Goal: Information Seeking & Learning: Learn about a topic

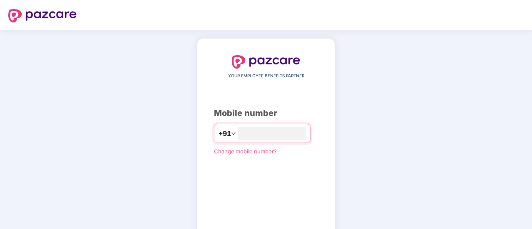
type input "**********"
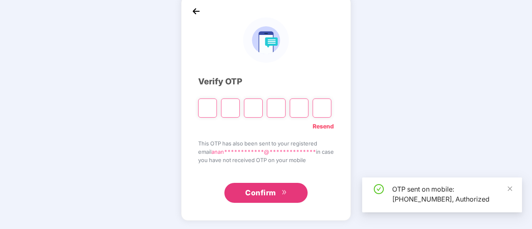
scroll to position [42, 0]
click at [274, 191] on span "Confirm" at bounding box center [260, 194] width 31 height 12
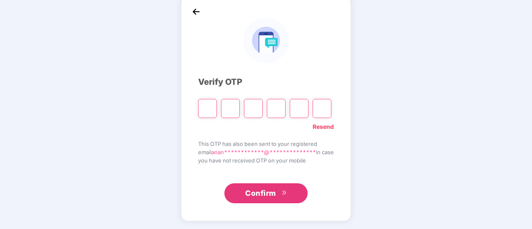
click at [202, 108] on input "Please enter verification code. Digit 1" at bounding box center [207, 108] width 19 height 19
type input "*"
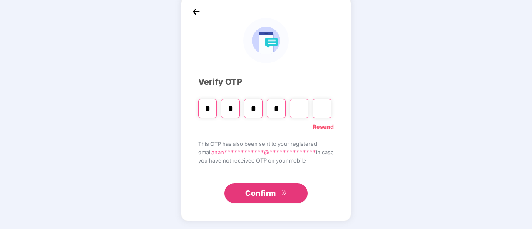
type input "*"
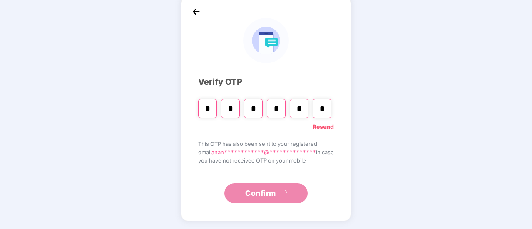
type input "*"
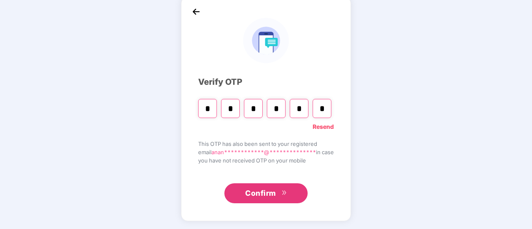
click at [276, 195] on span "Confirm" at bounding box center [260, 194] width 31 height 12
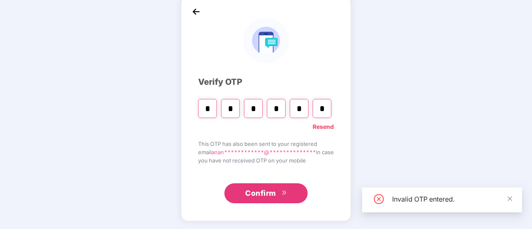
click at [328, 127] on link "Resend" at bounding box center [323, 126] width 21 height 9
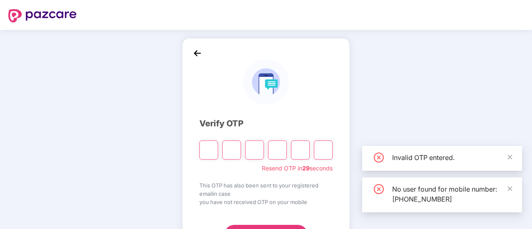
click at [211, 149] on input "Please enter verification code. Digit 1" at bounding box center [208, 150] width 19 height 19
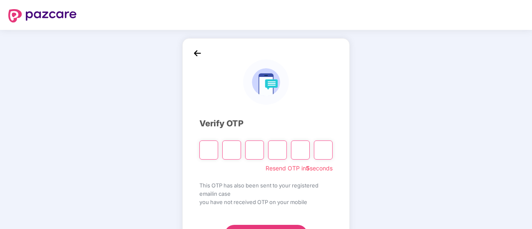
click at [197, 57] on img at bounding box center [197, 53] width 12 height 12
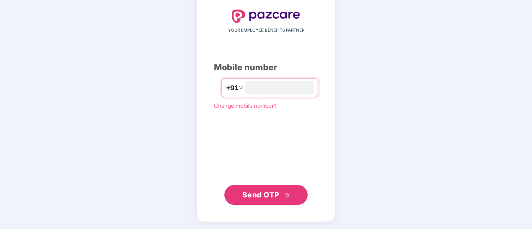
type input "**********"
click at [283, 196] on span "Send OTP" at bounding box center [266, 195] width 48 height 12
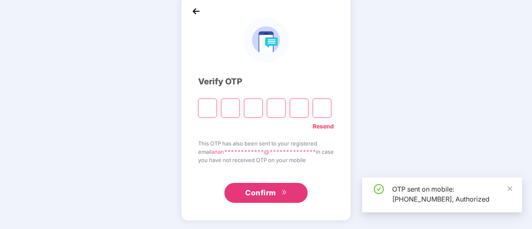
scroll to position [42, 0]
type input "*"
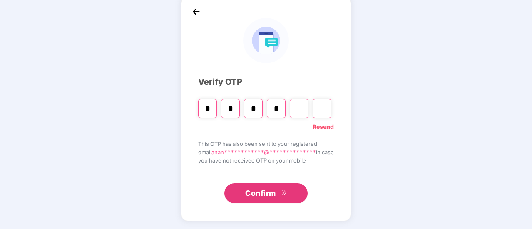
type input "*"
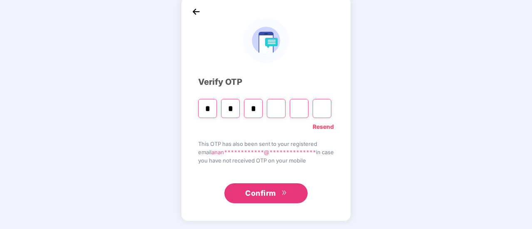
type input "*"
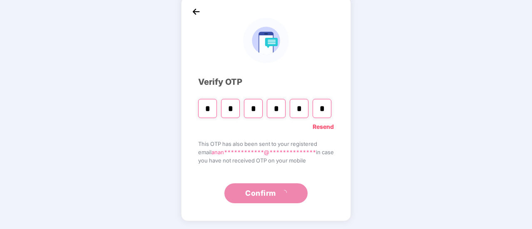
type input "*"
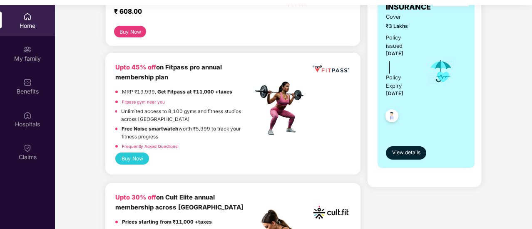
scroll to position [178, 0]
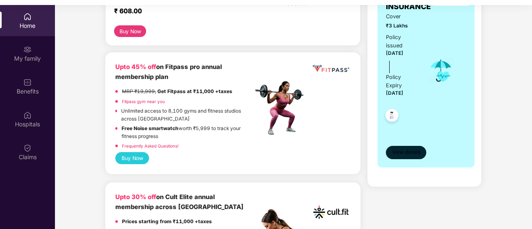
click at [403, 155] on span "View details" at bounding box center [406, 153] width 28 height 8
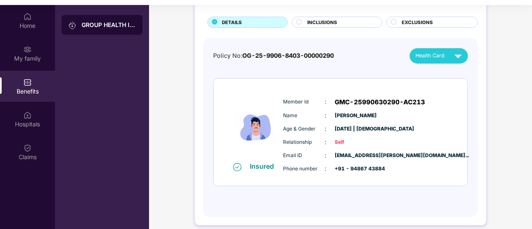
scroll to position [51, 0]
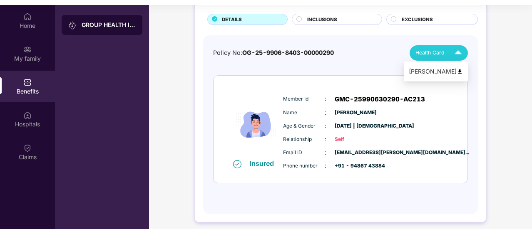
click at [463, 71] on img at bounding box center [460, 72] width 6 height 6
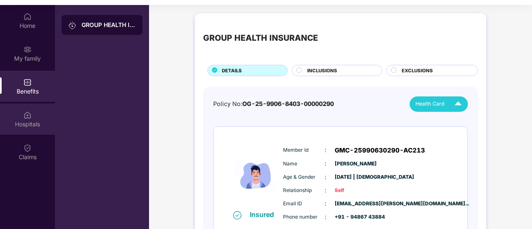
click at [28, 114] on img at bounding box center [27, 115] width 8 height 8
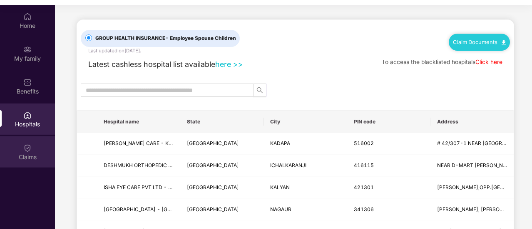
click at [31, 145] on img at bounding box center [27, 148] width 8 height 8
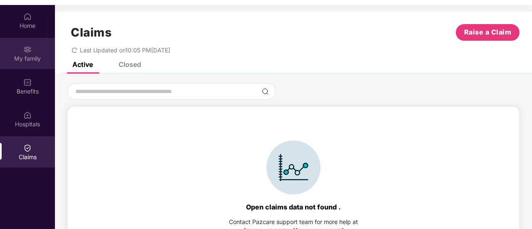
click at [37, 54] on div "My family" at bounding box center [27, 53] width 55 height 31
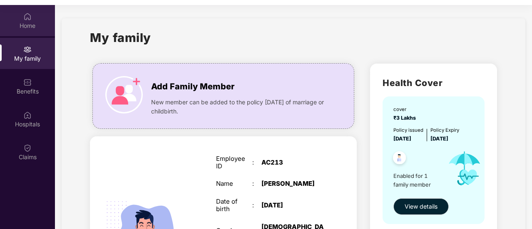
click at [19, 15] on div "Home" at bounding box center [27, 20] width 55 height 31
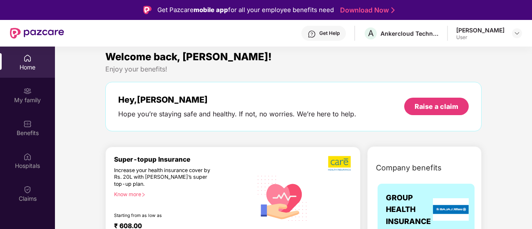
scroll to position [7, 0]
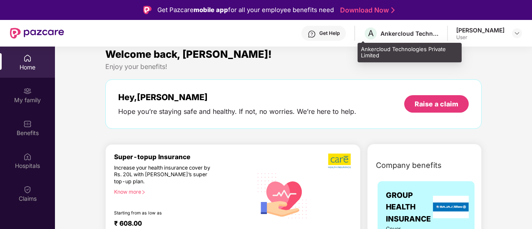
click at [381, 34] on div "Ankercloud Technologies Private Limited" at bounding box center [410, 34] width 58 height 8
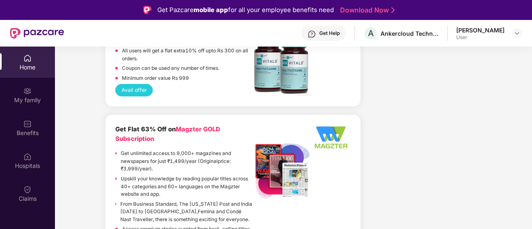
scroll to position [47, 0]
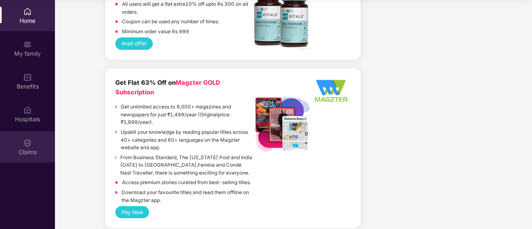
click at [33, 151] on div "Claims" at bounding box center [27, 152] width 55 height 8
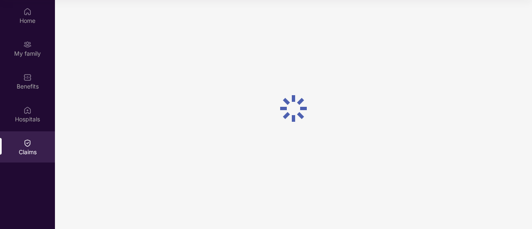
scroll to position [0, 0]
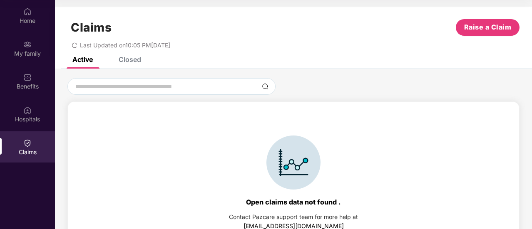
click at [125, 57] on div "Closed" at bounding box center [130, 59] width 22 height 8
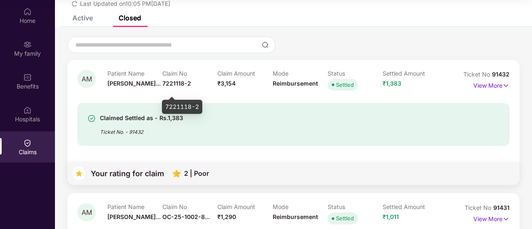
scroll to position [43, 0]
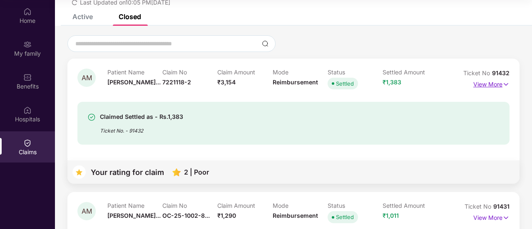
click at [503, 82] on img at bounding box center [506, 84] width 7 height 9
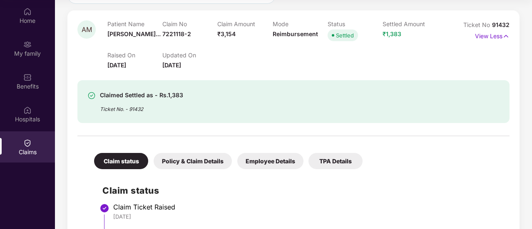
scroll to position [92, 0]
click at [207, 163] on div "Policy & Claim Details" at bounding box center [193, 161] width 78 height 16
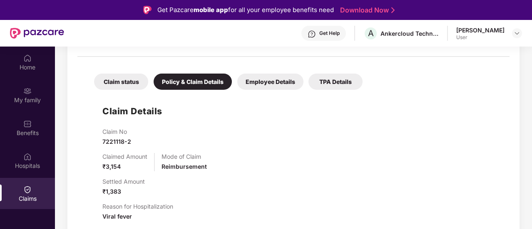
scroll to position [210, 0]
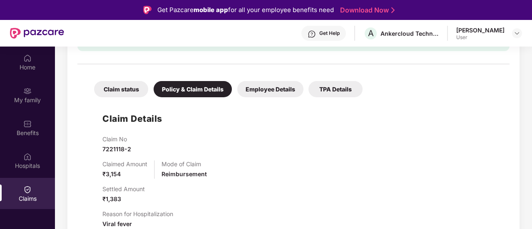
click at [268, 87] on div "Employee Details" at bounding box center [270, 89] width 66 height 16
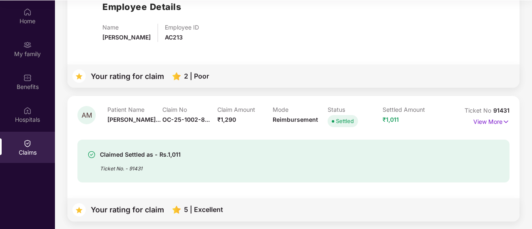
scroll to position [47, 0]
click at [262, 119] on div "Claim Amount ₹1,290" at bounding box center [244, 117] width 55 height 23
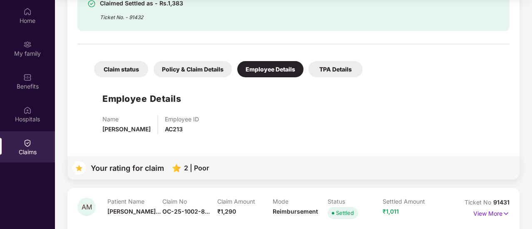
scroll to position [178, 0]
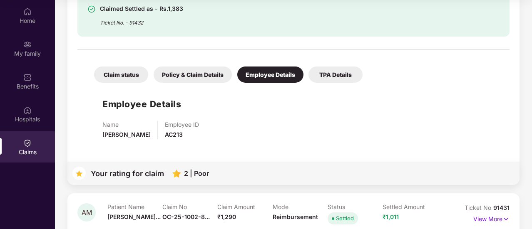
click at [334, 67] on div "TPA Details" at bounding box center [336, 75] width 54 height 16
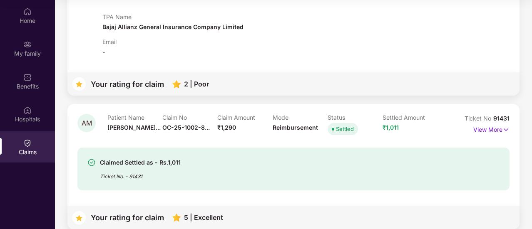
scroll to position [287, 0]
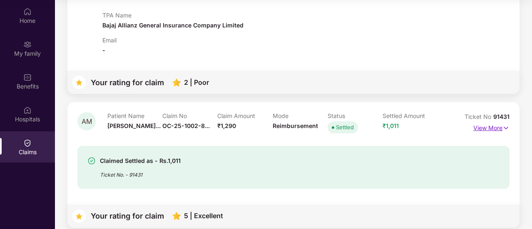
click at [498, 127] on p "View More" at bounding box center [491, 127] width 36 height 11
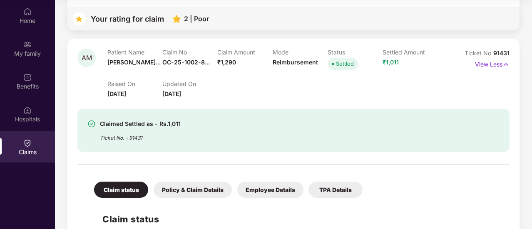
scroll to position [340, 0]
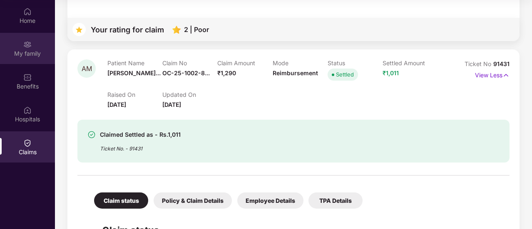
click at [27, 43] on img at bounding box center [27, 44] width 8 height 8
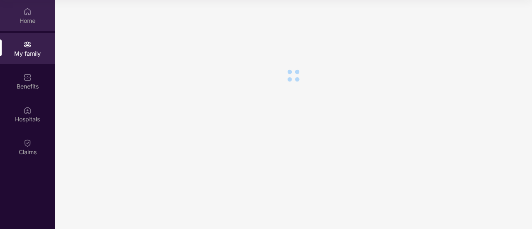
click at [19, 14] on div "Home" at bounding box center [27, 15] width 55 height 31
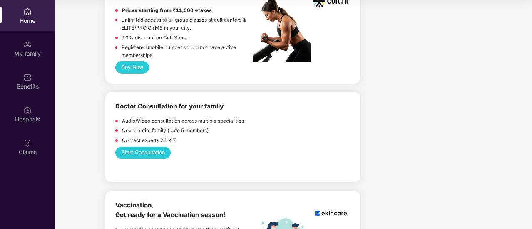
scroll to position [385, 0]
click at [284, 122] on img at bounding box center [282, 123] width 58 height 11
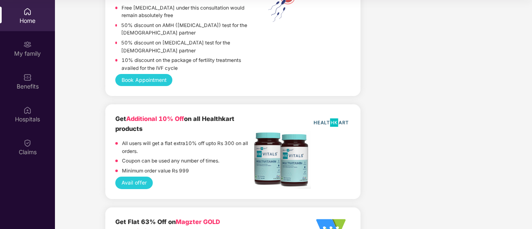
scroll to position [2026, 0]
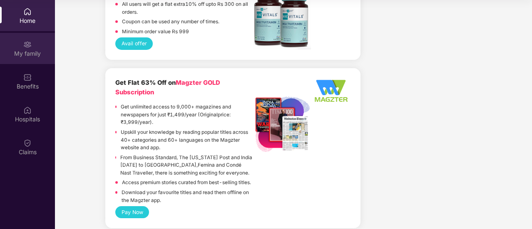
click at [20, 40] on div "My family" at bounding box center [27, 48] width 55 height 31
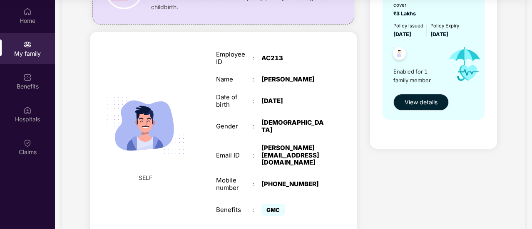
scroll to position [99, 0]
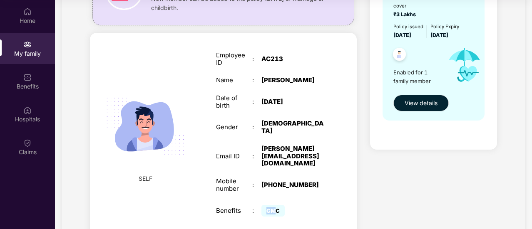
drag, startPoint x: 277, startPoint y: 196, endPoint x: 264, endPoint y: 197, distance: 12.9
click at [264, 205] on span "GMC" at bounding box center [272, 211] width 23 height 12
drag, startPoint x: 211, startPoint y: 197, endPoint x: 302, endPoint y: 196, distance: 91.6
click at [302, 196] on div "Employee ID : AC213 Name : Anand Manivannan Date of birth : 15 Sept 1997 Gender…" at bounding box center [270, 135] width 125 height 188
copy div "Benefits : GMC"
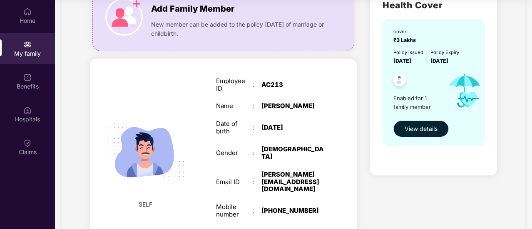
scroll to position [125, 0]
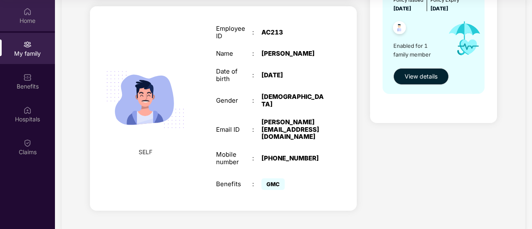
click at [24, 23] on div "Home" at bounding box center [27, 21] width 55 height 8
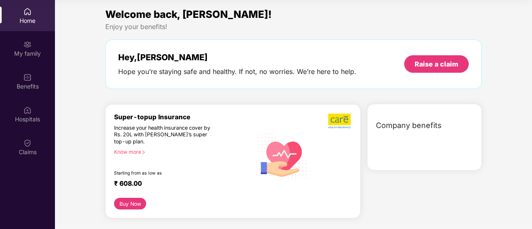
scroll to position [0, 0]
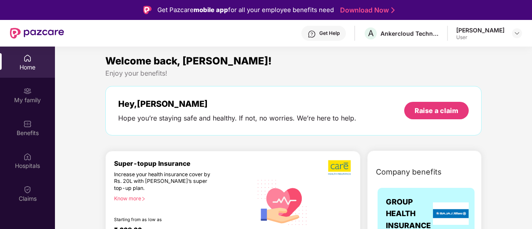
click at [332, 38] on div "Get Help" at bounding box center [323, 33] width 45 height 15
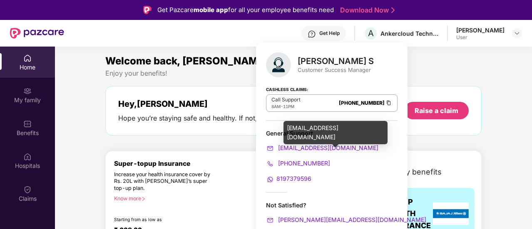
click at [320, 149] on span "[EMAIL_ADDRESS][DOMAIN_NAME]" at bounding box center [327, 147] width 102 height 7
drag, startPoint x: 343, startPoint y: 150, endPoint x: 279, endPoint y: 149, distance: 64.1
click at [279, 149] on div "[EMAIL_ADDRESS][DOMAIN_NAME]" at bounding box center [332, 148] width 132 height 9
copy span "[EMAIL_ADDRESS][DOMAIN_NAME]"
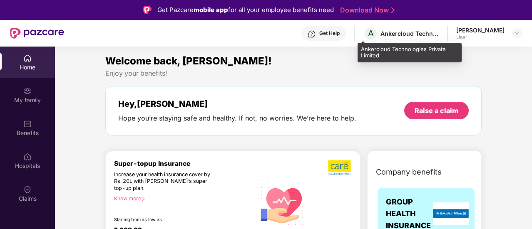
click at [389, 38] on div "A Ankercloud Technologies Private Limited" at bounding box center [400, 33] width 75 height 15
drag, startPoint x: 358, startPoint y: 46, endPoint x: 392, endPoint y: 57, distance: 35.7
click at [392, 57] on div "Ankercloud Technologies Private Limited" at bounding box center [410, 53] width 104 height 20
copy div "Ankercloud Technologies Private Limited"
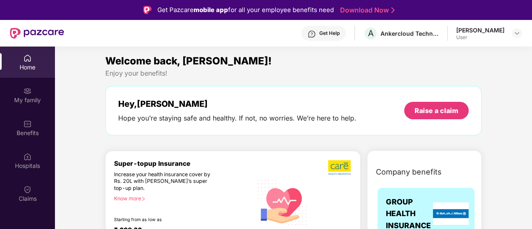
click at [487, 40] on div "User" at bounding box center [480, 37] width 48 height 7
click at [503, 34] on div "User" at bounding box center [480, 37] width 48 height 7
click at [522, 32] on header "Get Help A Ankercloud Technologies Private Limited Anand Manivannan User" at bounding box center [266, 33] width 532 height 27
click at [518, 33] on img at bounding box center [517, 33] width 7 height 7
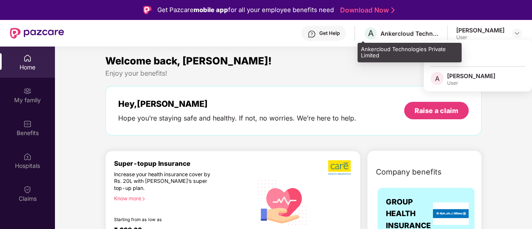
click at [396, 29] on div "A Ankercloud Technologies Private Limited" at bounding box center [400, 33] width 75 height 15
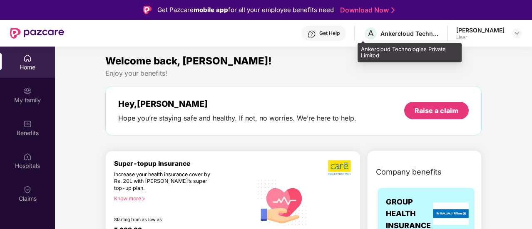
click at [381, 35] on div "Ankercloud Technologies Private Limited" at bounding box center [410, 34] width 58 height 8
click at [368, 30] on span "A" at bounding box center [371, 33] width 6 height 10
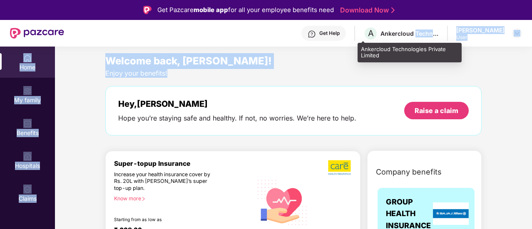
drag, startPoint x: 409, startPoint y: 28, endPoint x: 308, endPoint y: 76, distance: 111.9
click at [308, 76] on div "Get Pazcare mobile app for all your employee benefits need Download Now Get Hel…" at bounding box center [266, 138] width 532 height 276
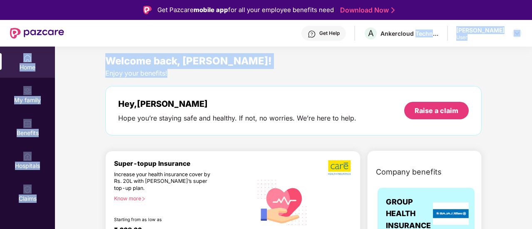
click at [308, 76] on div "Enjoy your benefits!" at bounding box center [293, 73] width 376 height 9
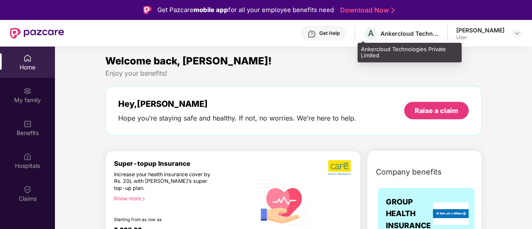
click at [390, 34] on div "Ankercloud Technologies Private Limited" at bounding box center [410, 34] width 58 height 8
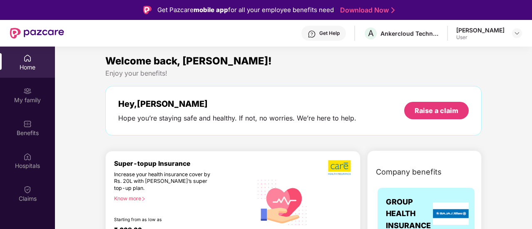
click at [16, 64] on div "Home" at bounding box center [27, 67] width 55 height 8
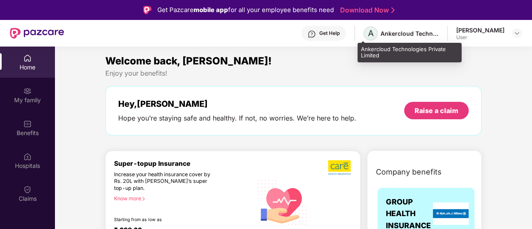
click at [370, 35] on span "A" at bounding box center [370, 33] width 15 height 15
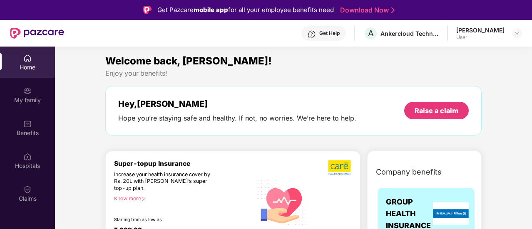
click at [324, 35] on div "Get Help" at bounding box center [329, 33] width 20 height 7
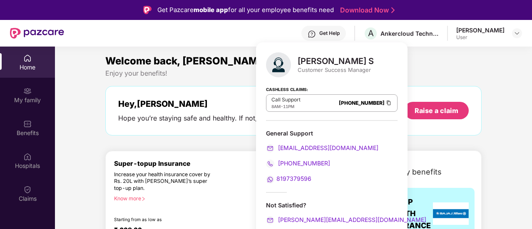
scroll to position [47, 0]
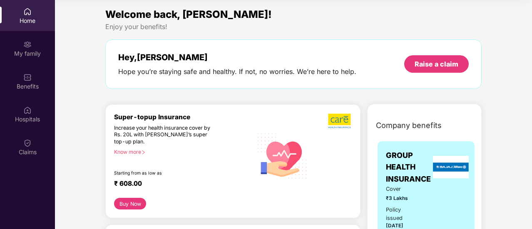
scroll to position [0, 0]
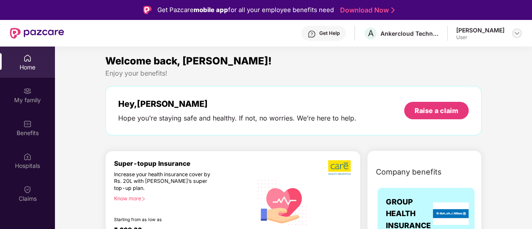
click at [516, 35] on img at bounding box center [517, 33] width 7 height 7
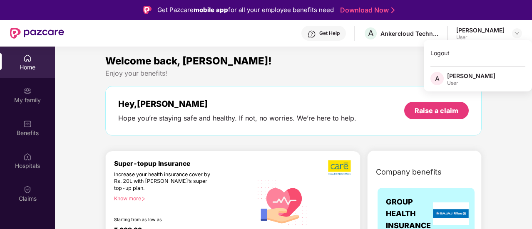
click at [435, 79] on span "A" at bounding box center [437, 79] width 5 height 10
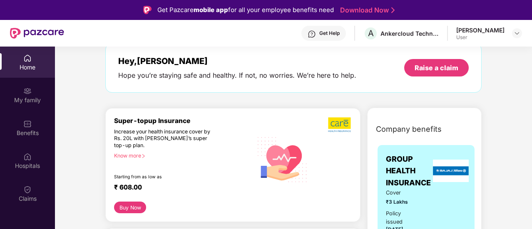
scroll to position [34, 0]
